Goal: Information Seeking & Learning: Learn about a topic

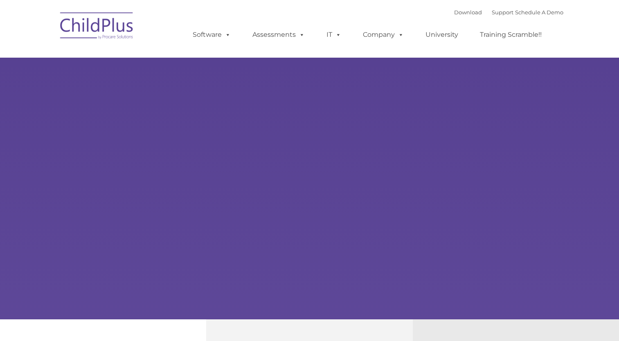
type input ""
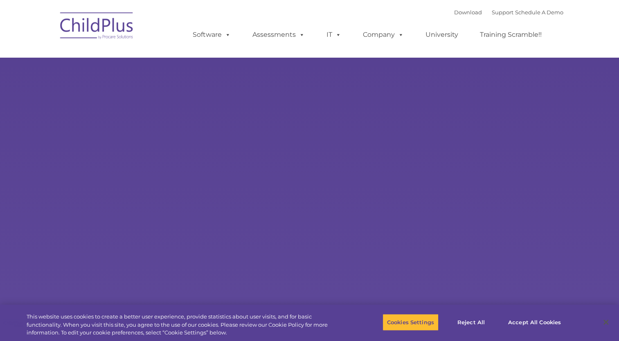
select select "MEDIUM"
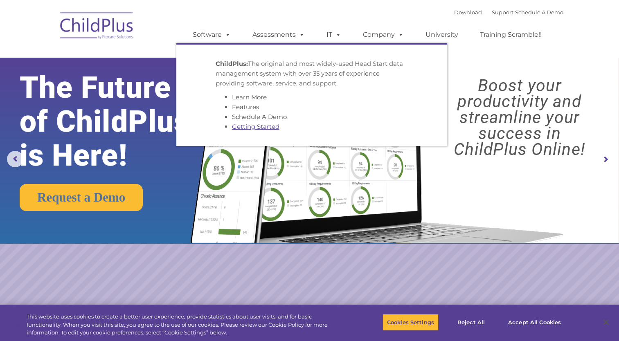
click at [253, 127] on link "Getting Started" at bounding box center [255, 127] width 47 height 8
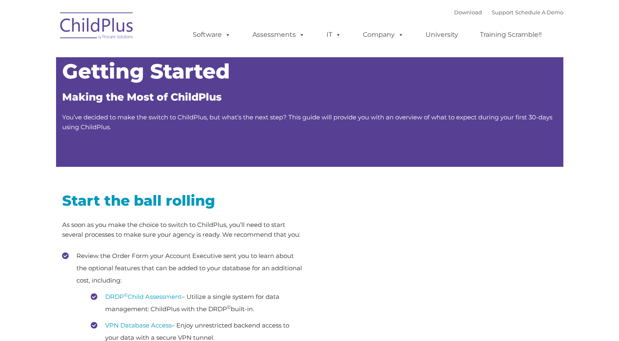
type input ""
